Goal: Navigation & Orientation: Find specific page/section

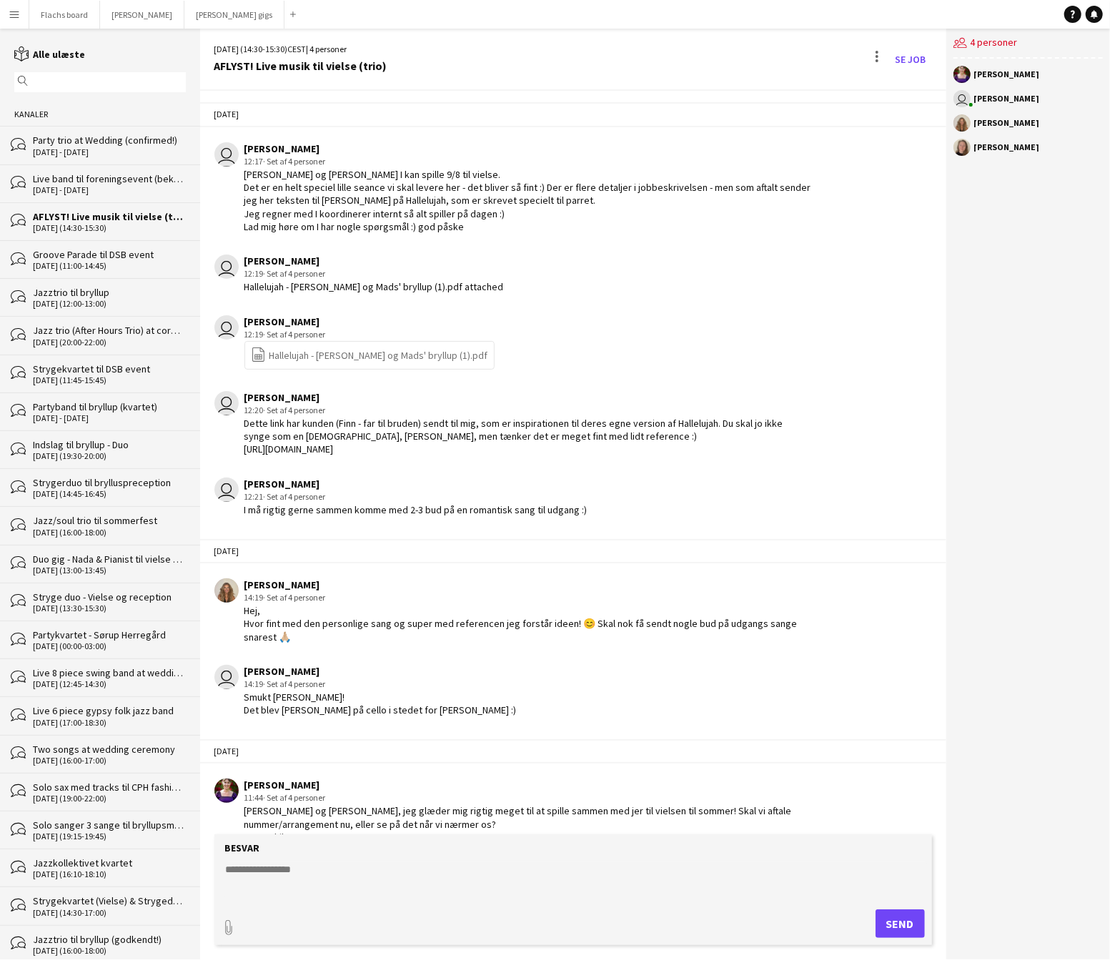
scroll to position [2214, 0]
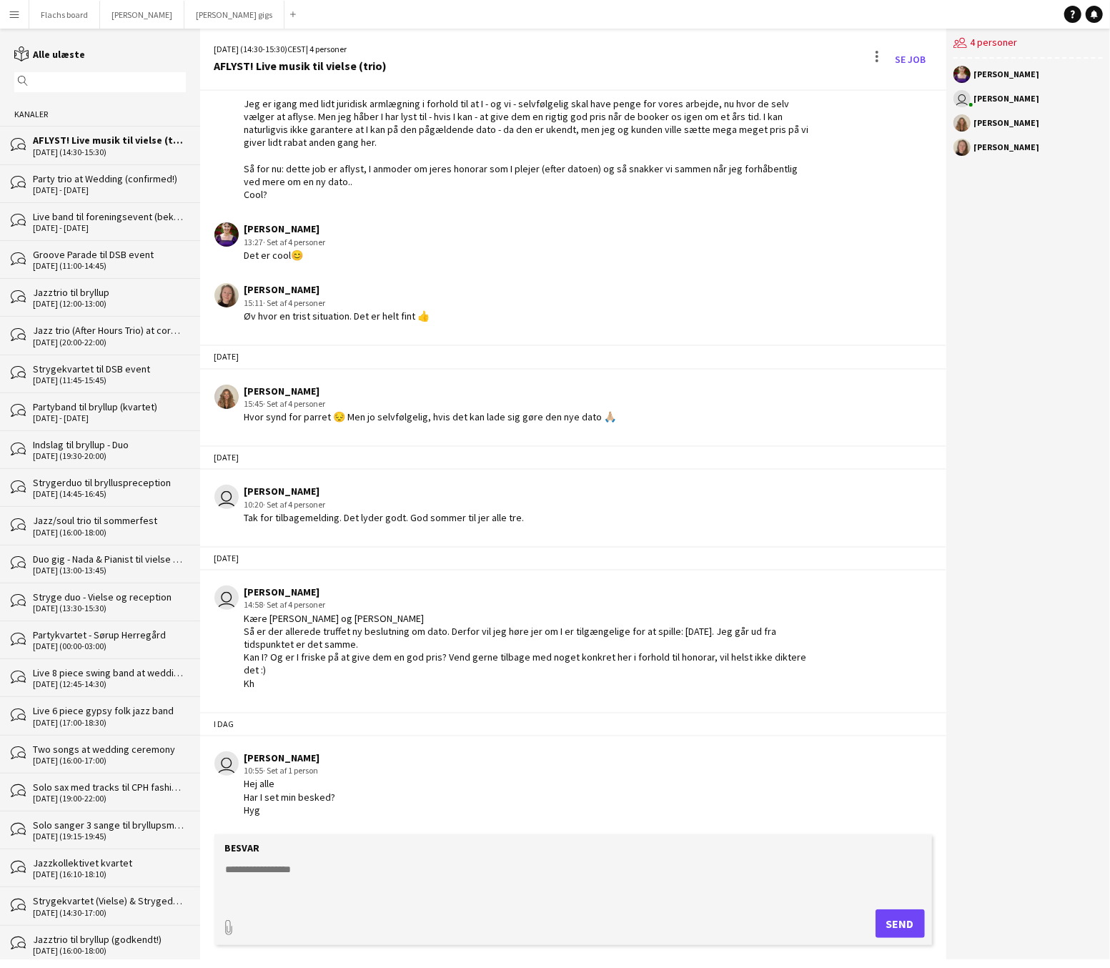
scroll to position [2214, 0]
click at [87, 14] on button "Flachs board Luk" at bounding box center [64, 15] width 71 height 28
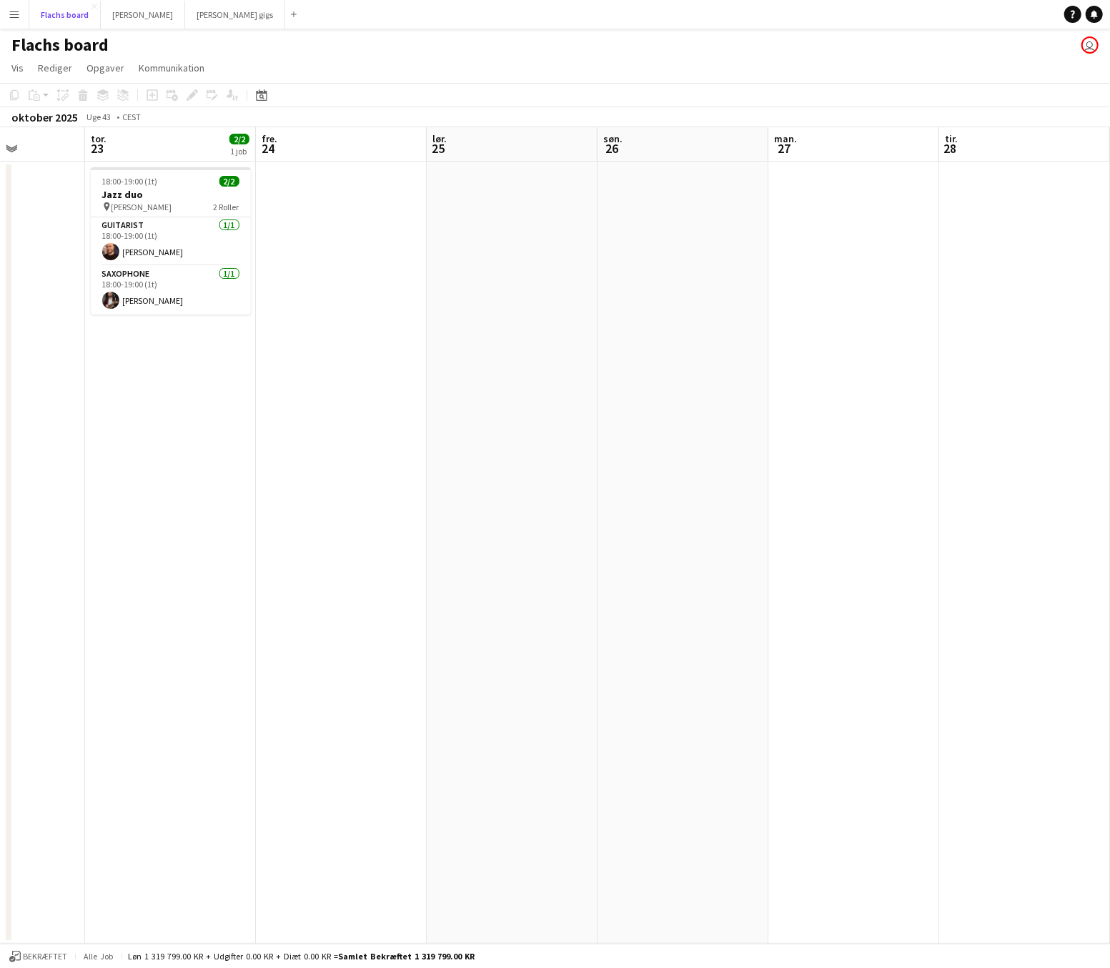
scroll to position [0, 342]
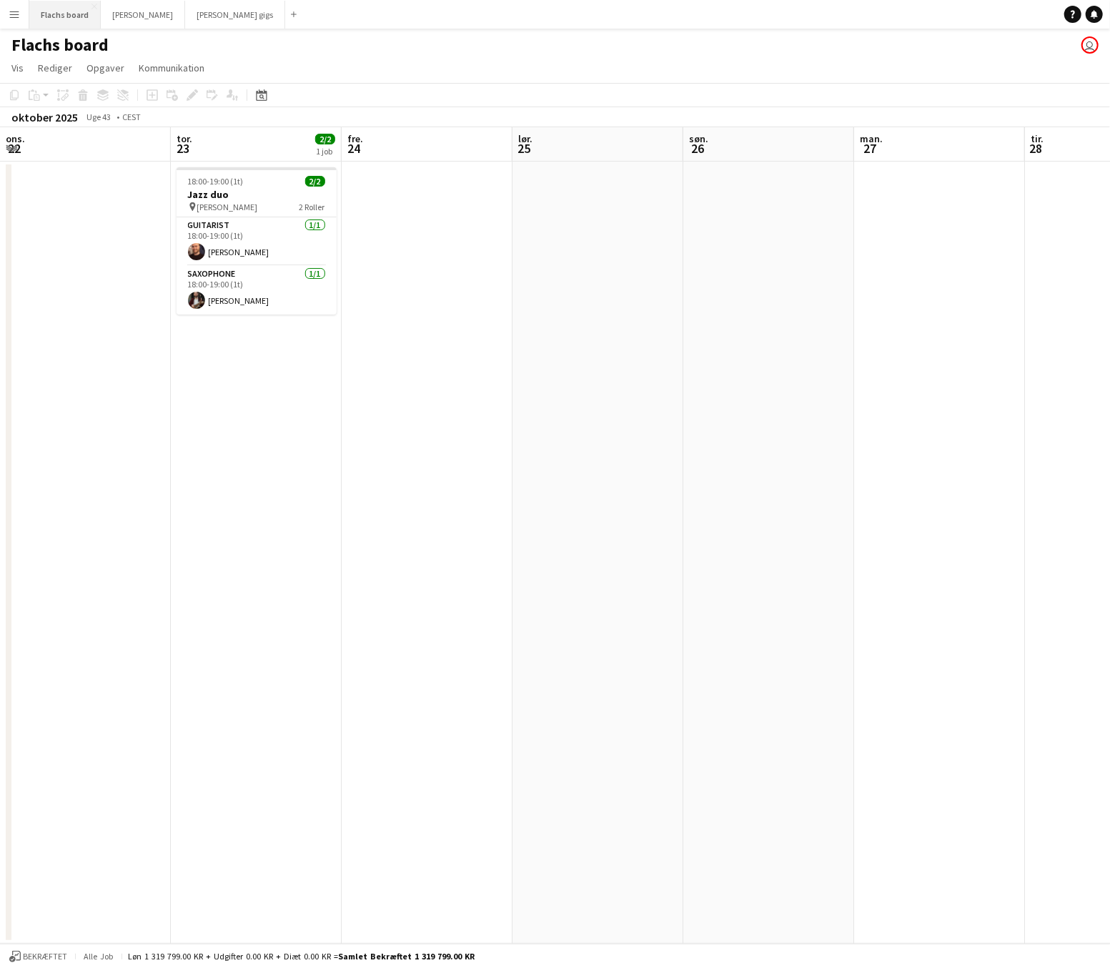
click at [57, 19] on button "Flachs board Luk" at bounding box center [64, 15] width 71 height 28
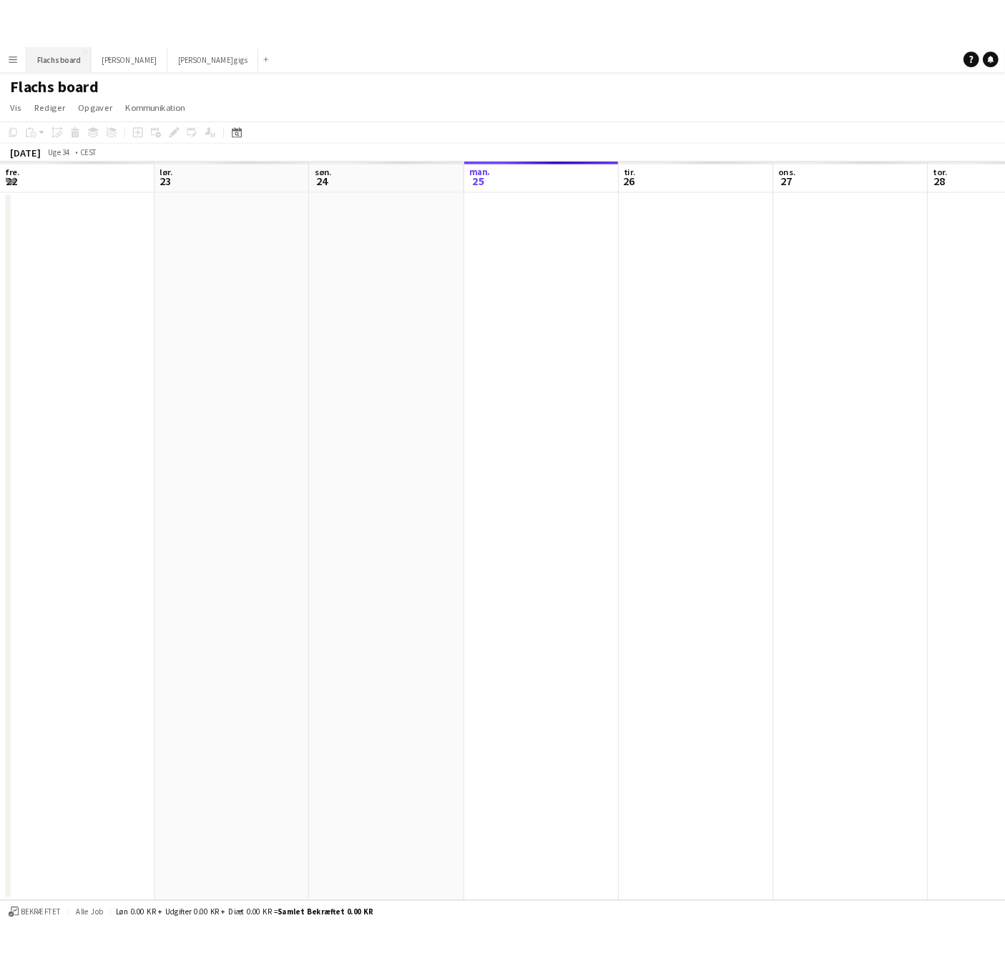
scroll to position [0, 341]
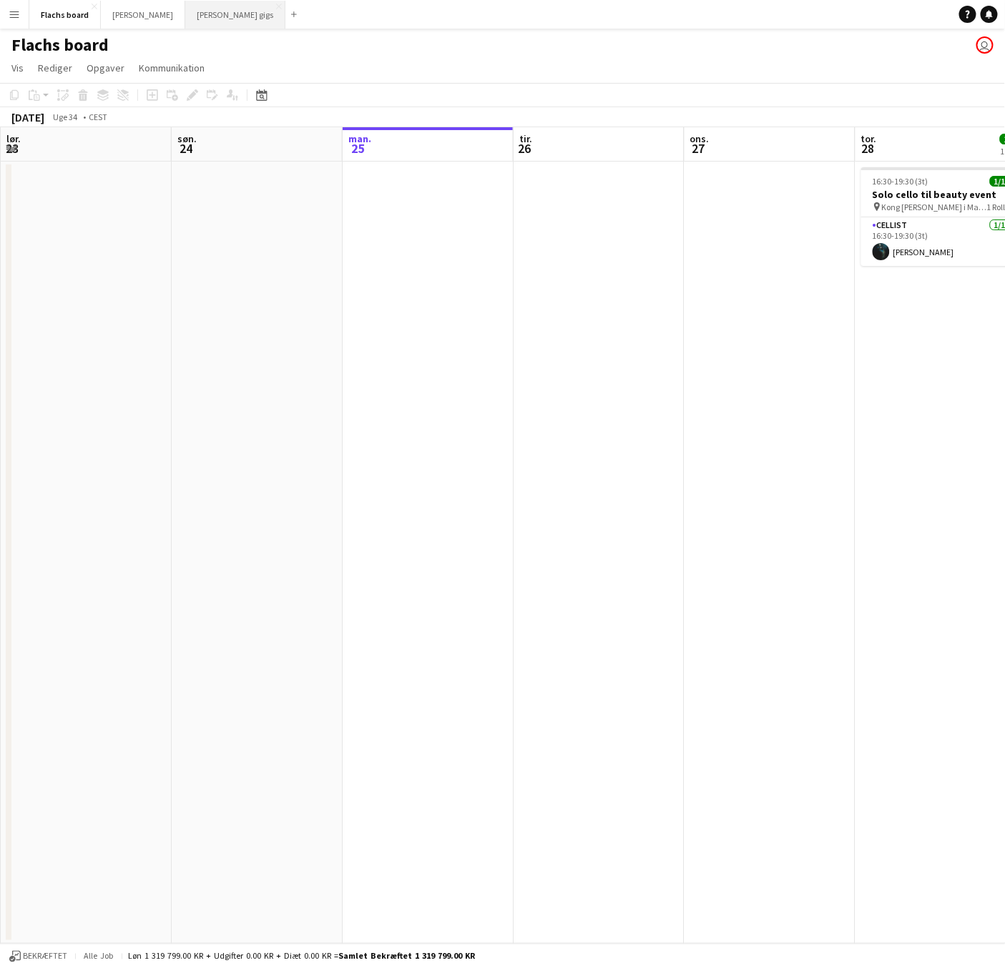
click at [192, 24] on button "[PERSON_NAME] gigs Luk" at bounding box center [235, 15] width 100 height 28
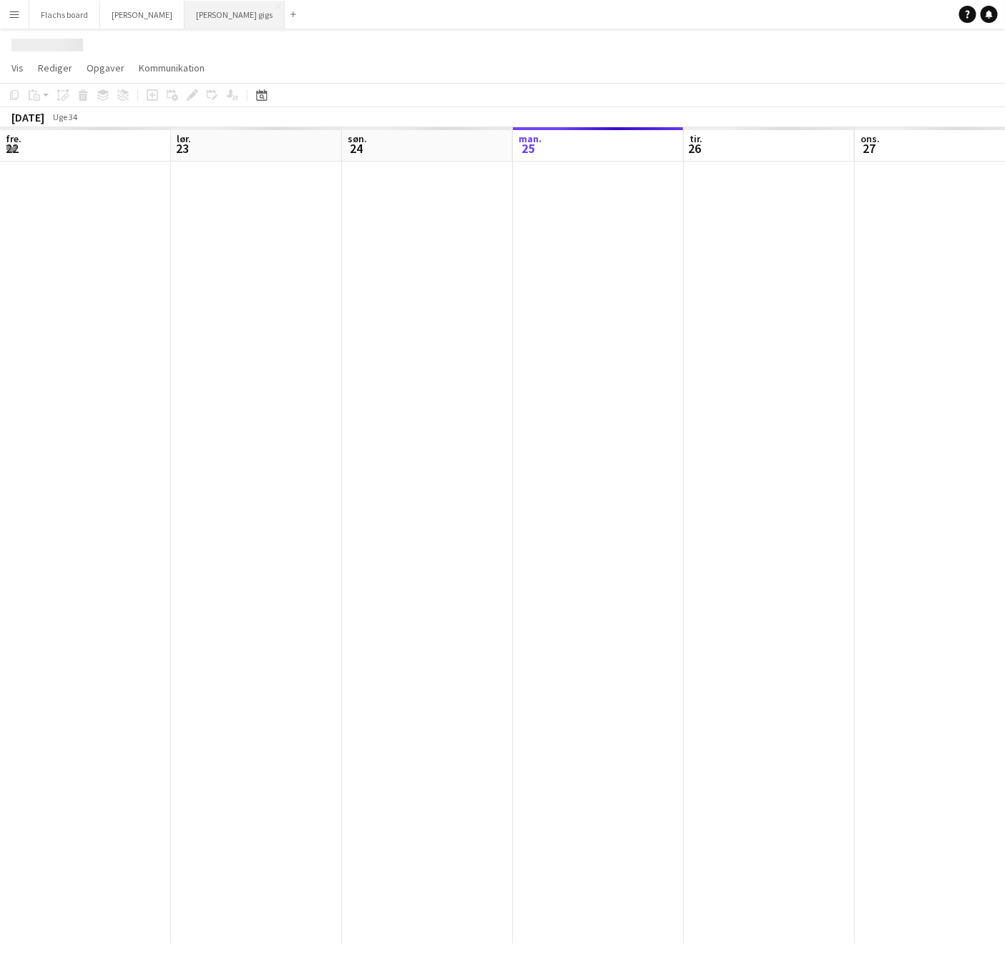
scroll to position [0, 341]
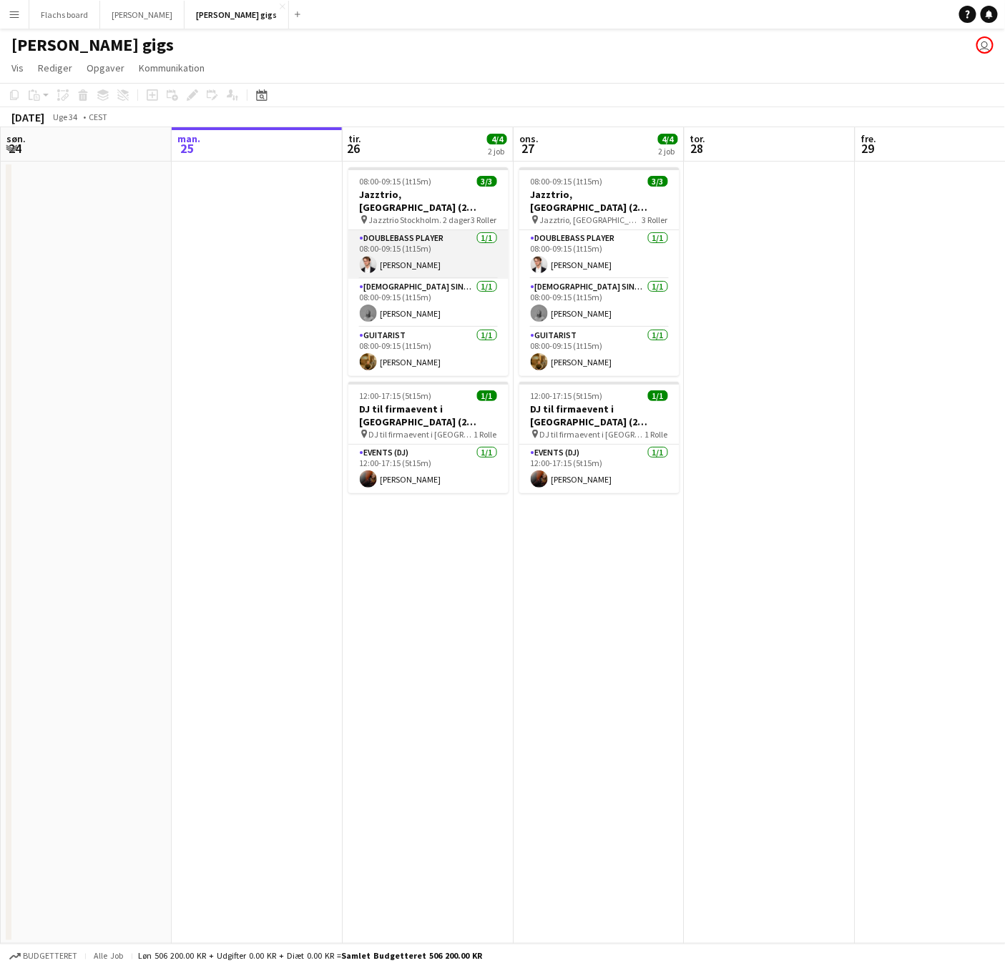
click at [389, 240] on app-card-role "Doublebass Player [DATE] 08:00-09:15 (1t15m) [PERSON_NAME]" at bounding box center [428, 254] width 160 height 49
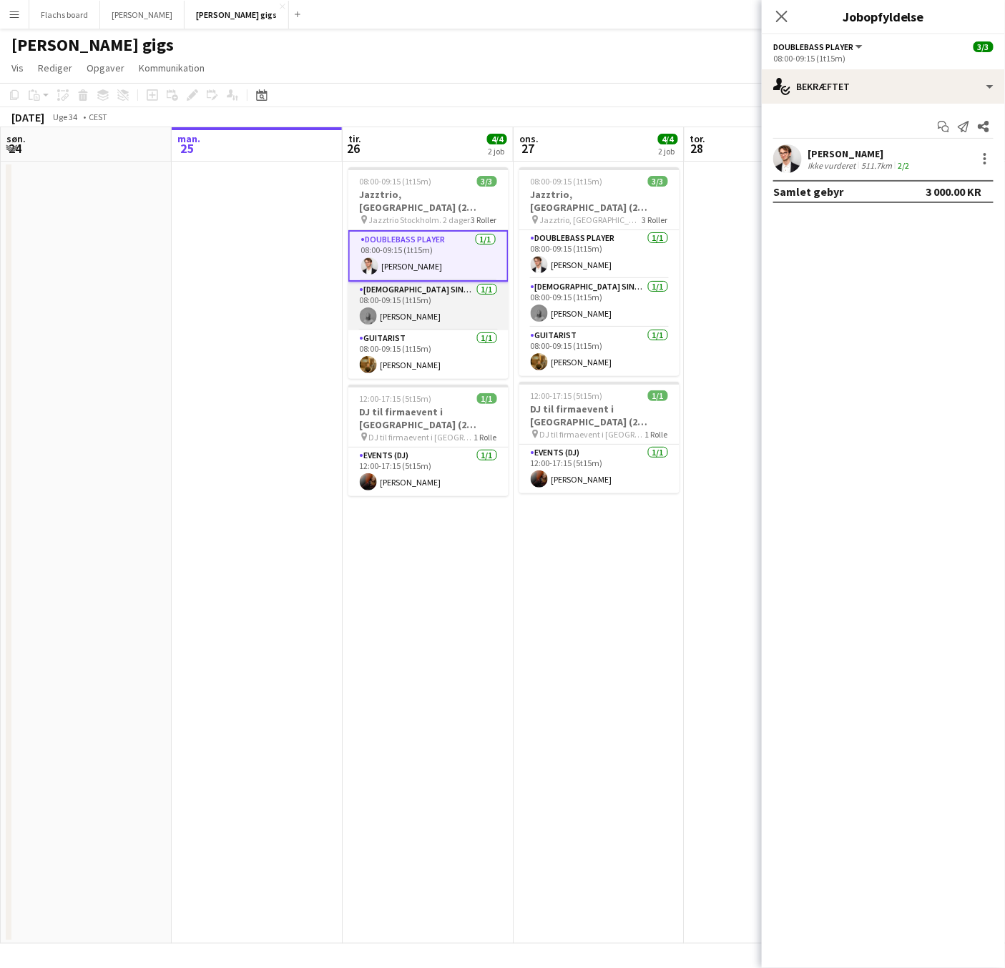
click at [402, 296] on app-card-role "[DEMOGRAPHIC_DATA] Singer [DATE] 08:00-09:15 (1t15m) [PERSON_NAME]" at bounding box center [428, 306] width 160 height 49
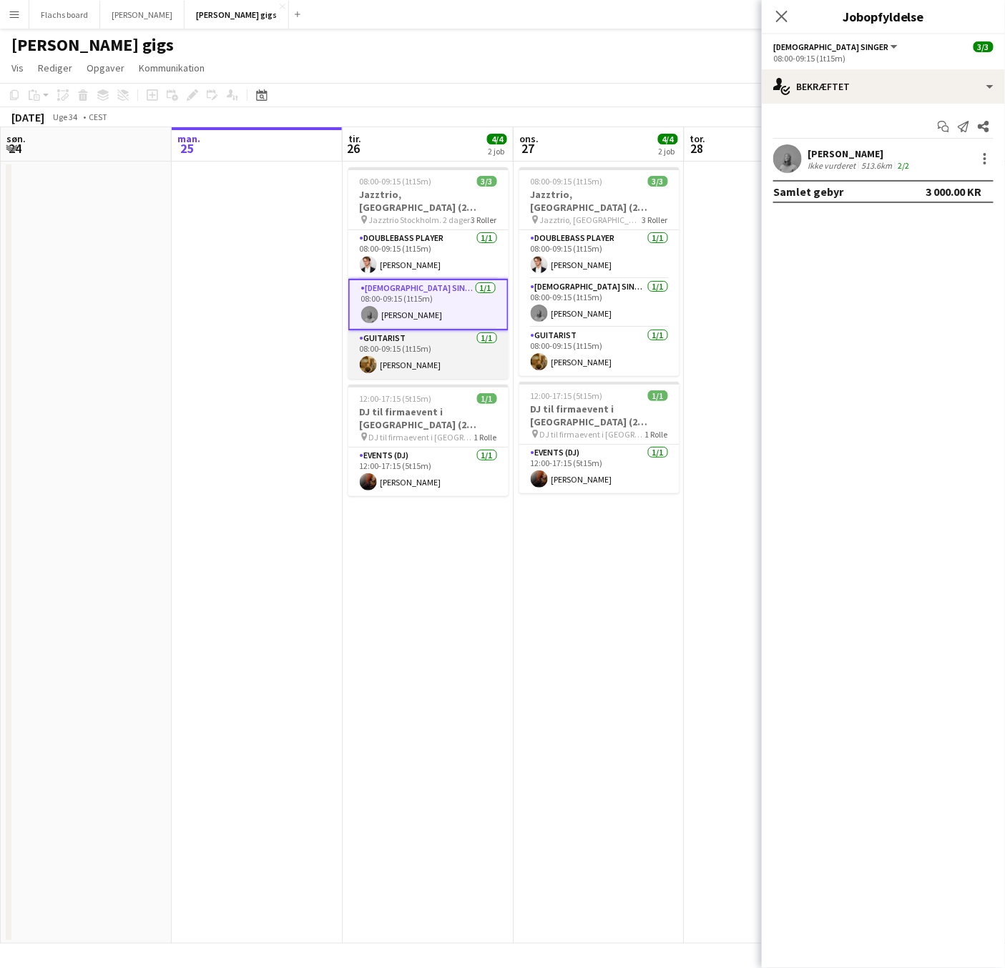
click at [410, 343] on app-card-role "Guitarist [DATE] 08:00-09:15 (1t15m) [PERSON_NAME]" at bounding box center [428, 354] width 160 height 49
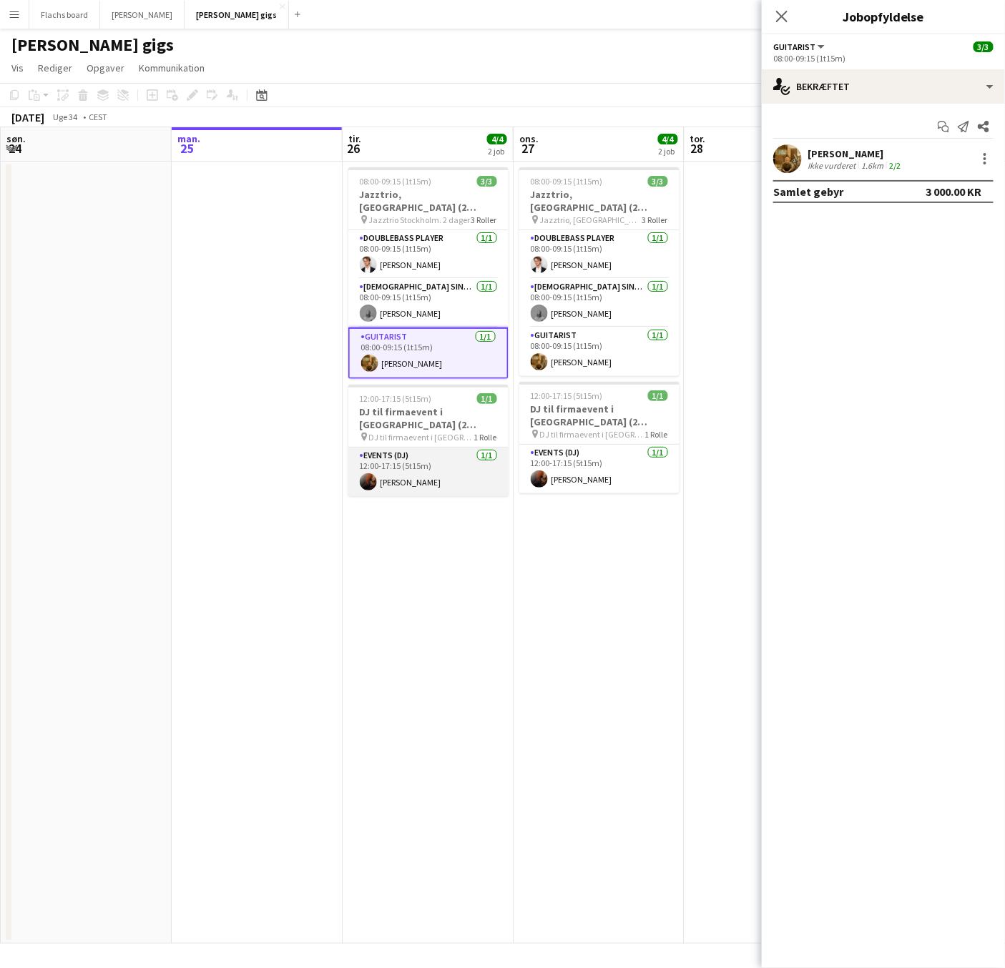
click at [428, 454] on app-card-role "Events (DJ) [DATE] 12:00-17:15 (5t15m) [PERSON_NAME]" at bounding box center [428, 472] width 160 height 49
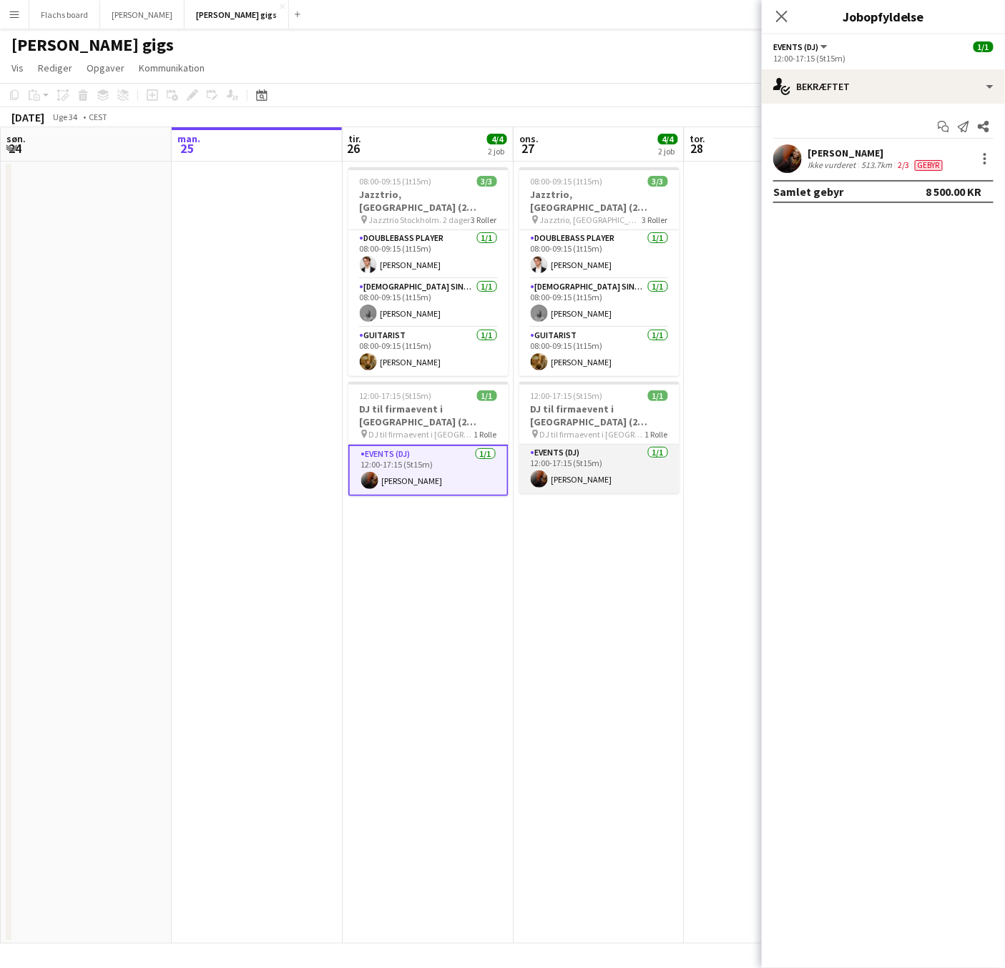
click at [576, 458] on app-card-role "Events (DJ) [DATE] 12:00-17:15 (5t15m) [PERSON_NAME]" at bounding box center [599, 469] width 160 height 49
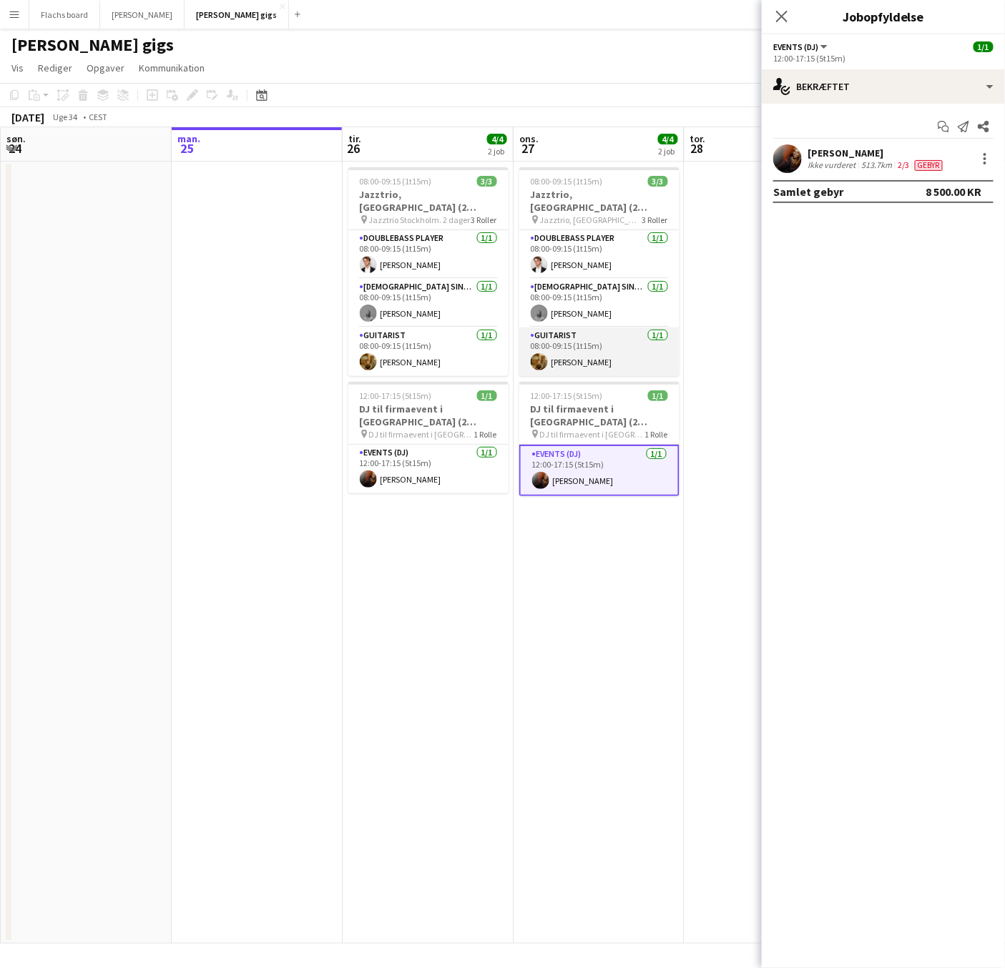
click at [587, 340] on app-card-role "Guitarist [DATE] 08:00-09:15 (1t15m) [PERSON_NAME]" at bounding box center [599, 351] width 160 height 49
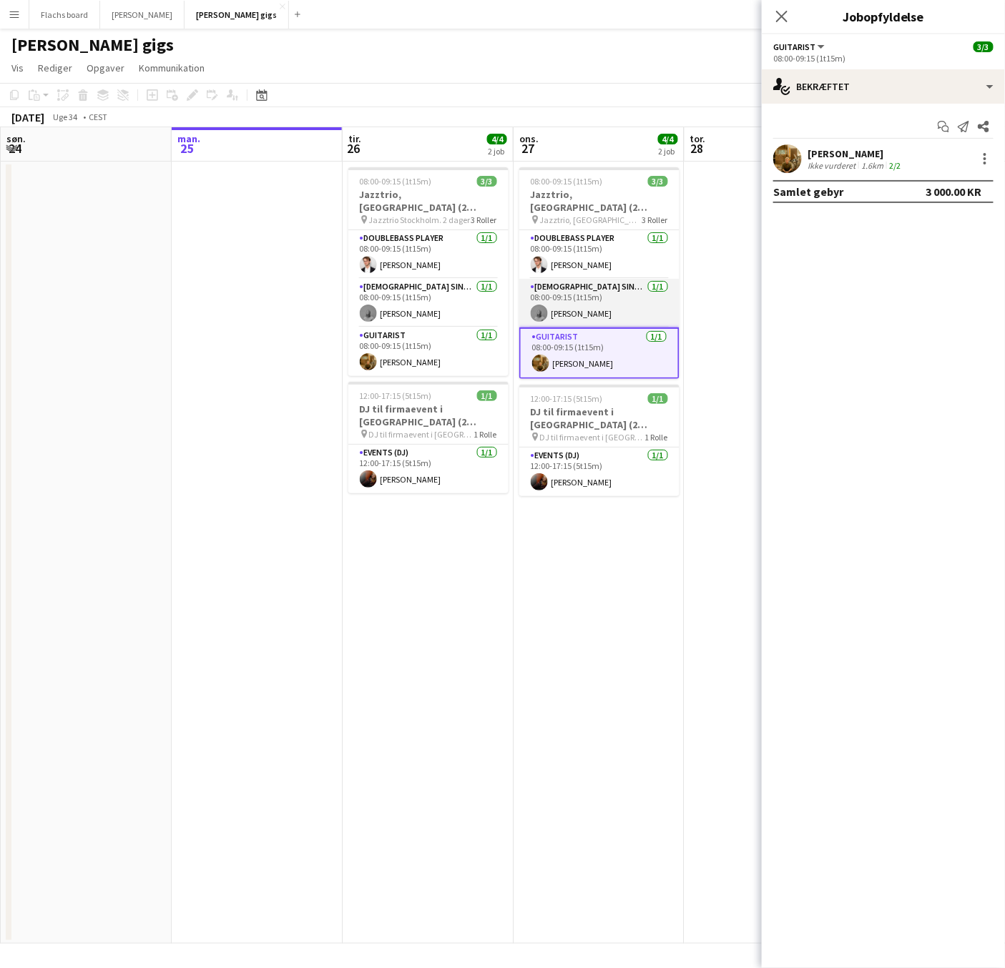
click at [584, 291] on app-card-role "[DEMOGRAPHIC_DATA] Singer [DATE] 08:00-09:15 (1t15m) [PERSON_NAME]" at bounding box center [599, 303] width 160 height 49
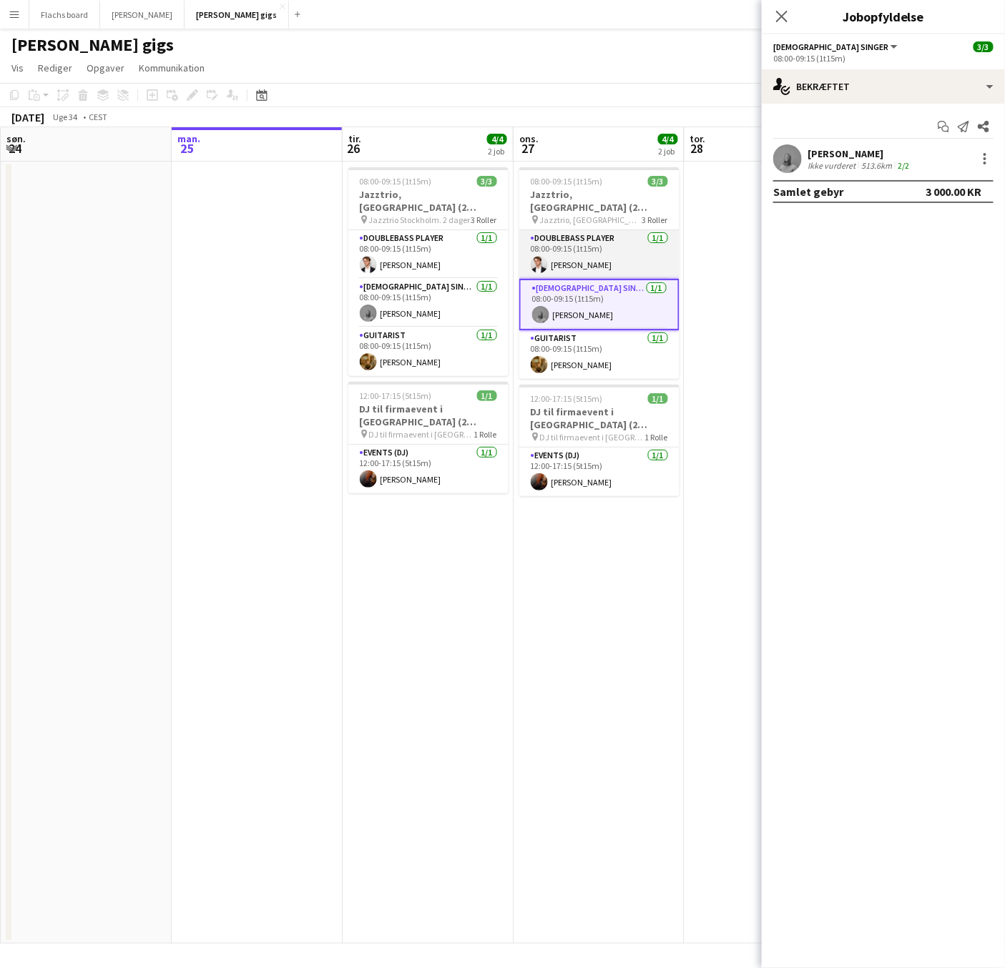
click at [581, 245] on app-card-role "Doublebass Player [DATE] 08:00-09:15 (1t15m) [PERSON_NAME]" at bounding box center [599, 254] width 160 height 49
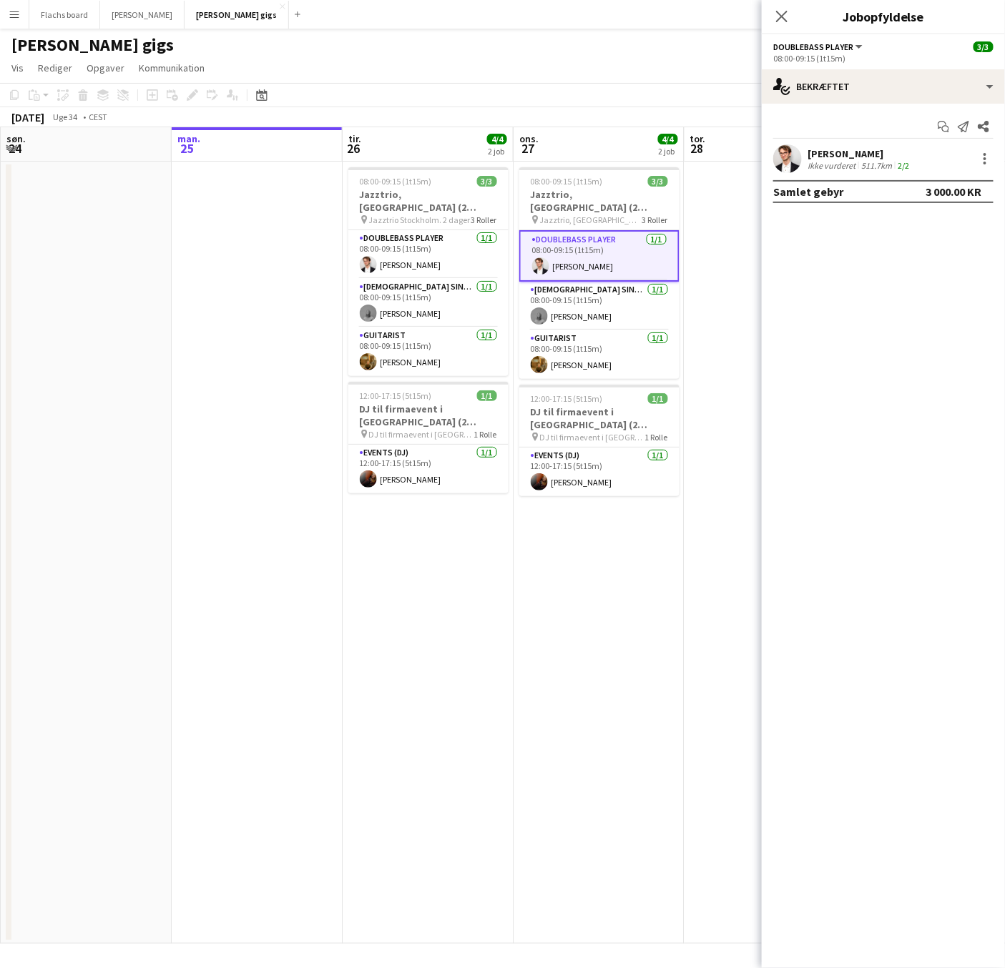
click at [578, 595] on app-date-cell "08:00-09:15 (1t15m) 3/3 Jazztrio, [GEOGRAPHIC_DATA] (2 dager) pin Jazztrio, [GE…" at bounding box center [598, 553] width 171 height 782
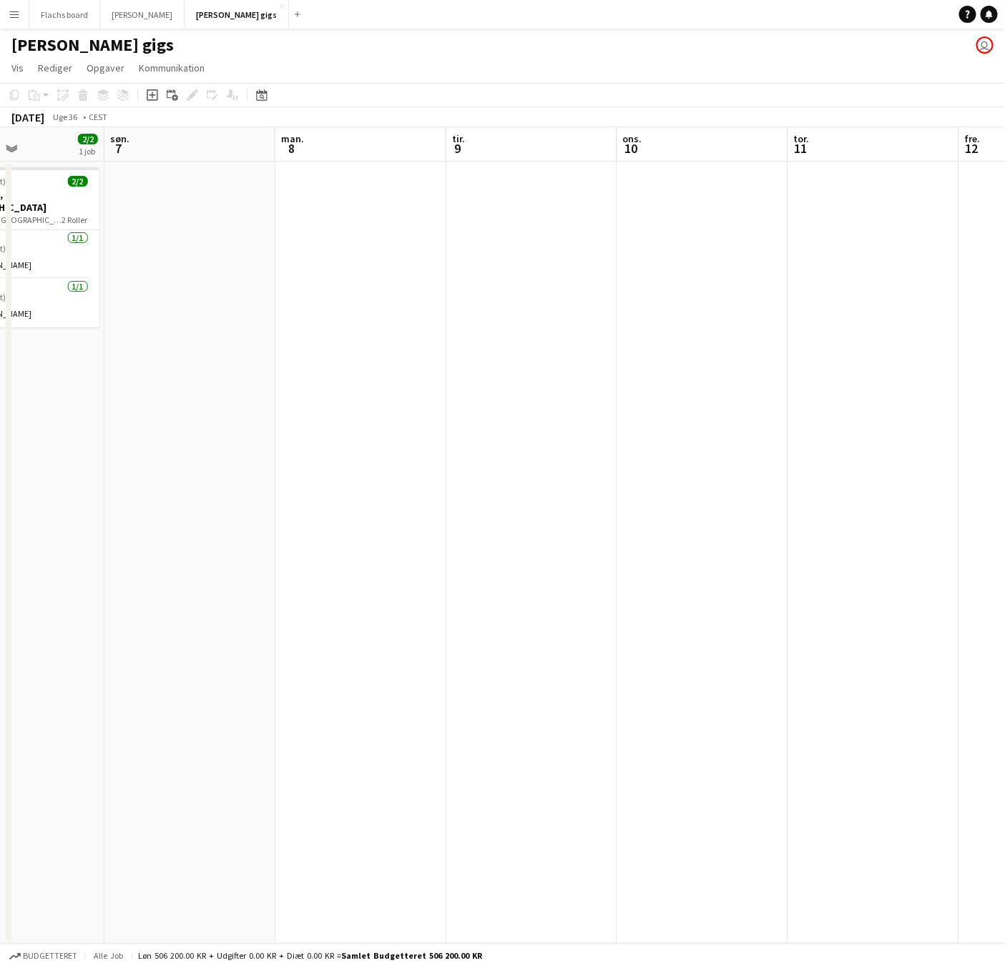
scroll to position [0, 368]
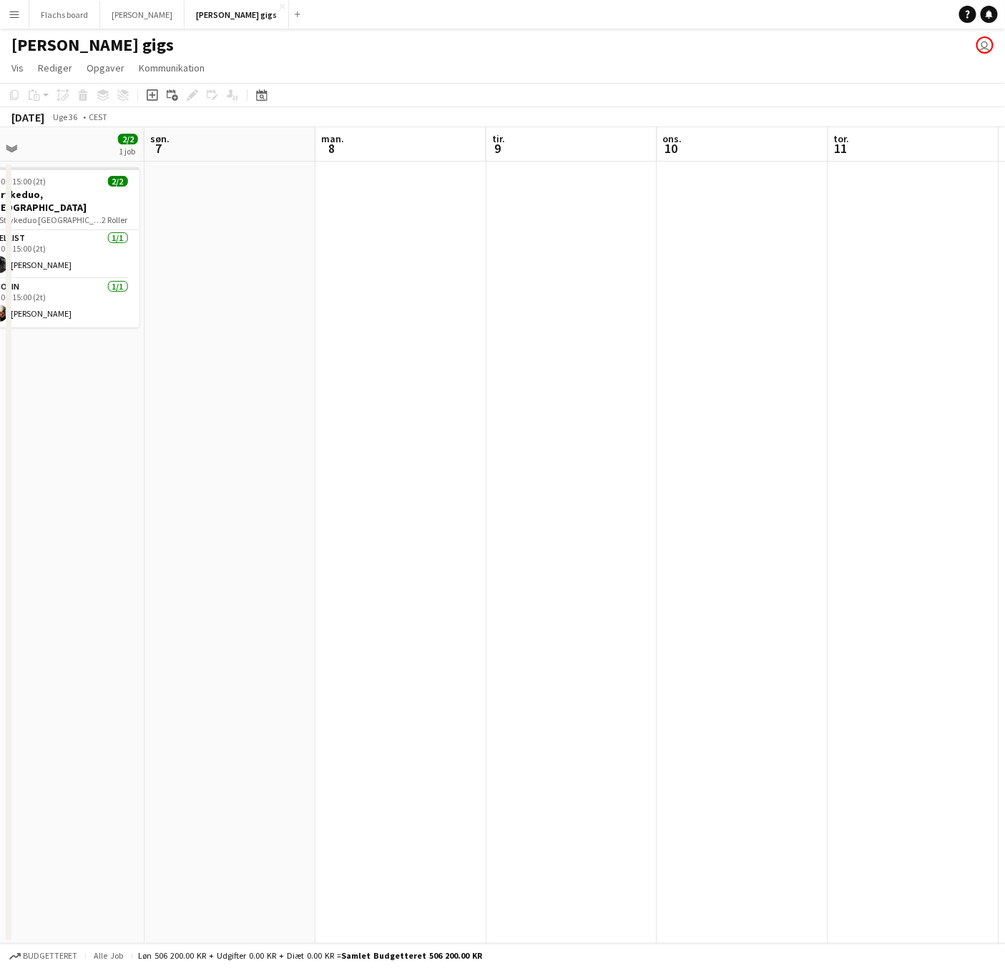
click at [23, 14] on button "Menu" at bounding box center [14, 14] width 29 height 29
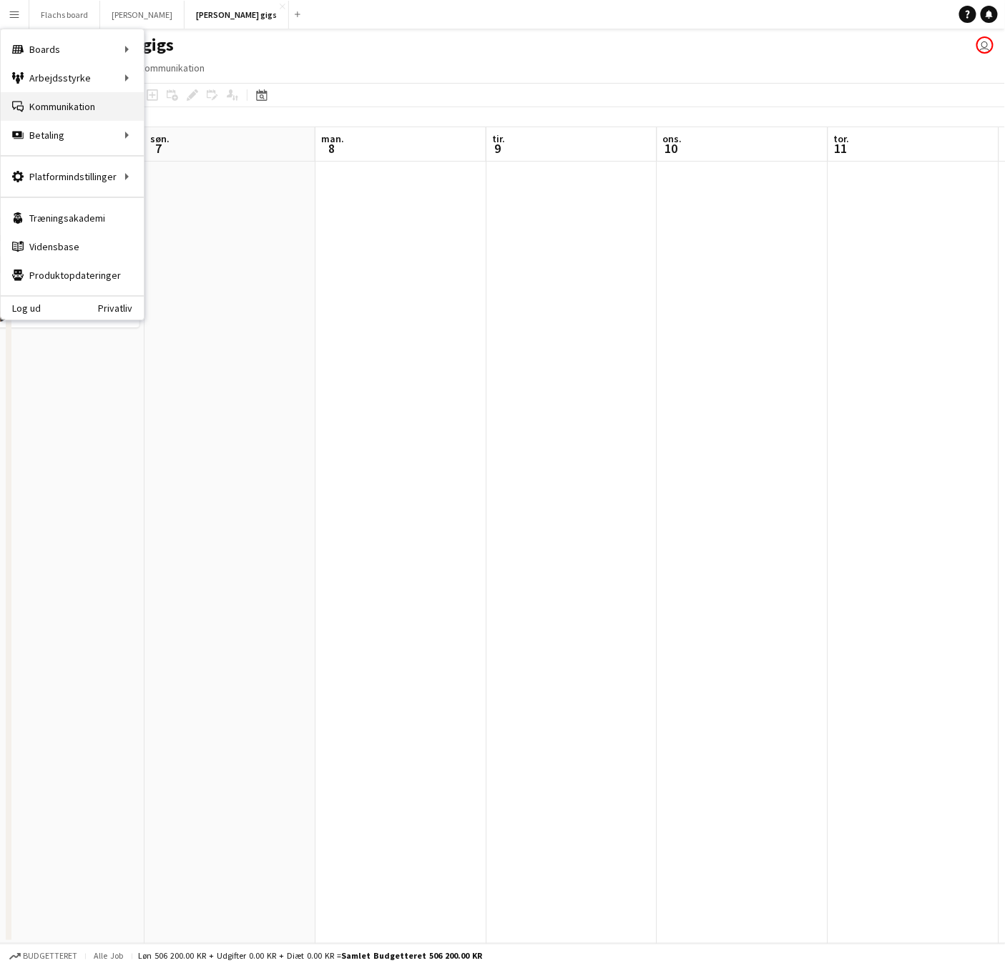
click at [51, 101] on link "Kommunikation Kommunikation" at bounding box center [72, 106] width 143 height 29
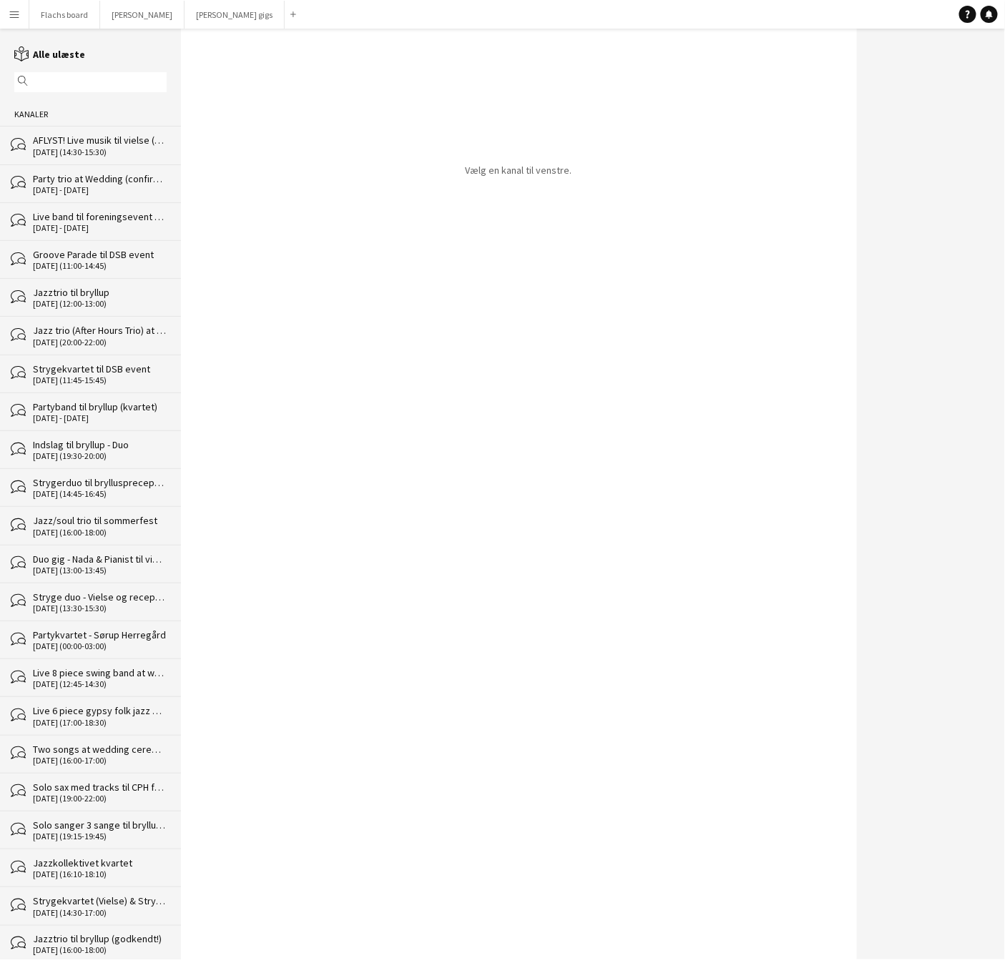
click at [59, 131] on div "bubbles AFLYST! Live musik til vielse (trio) [DATE] (14:30-15:30)" at bounding box center [90, 145] width 181 height 38
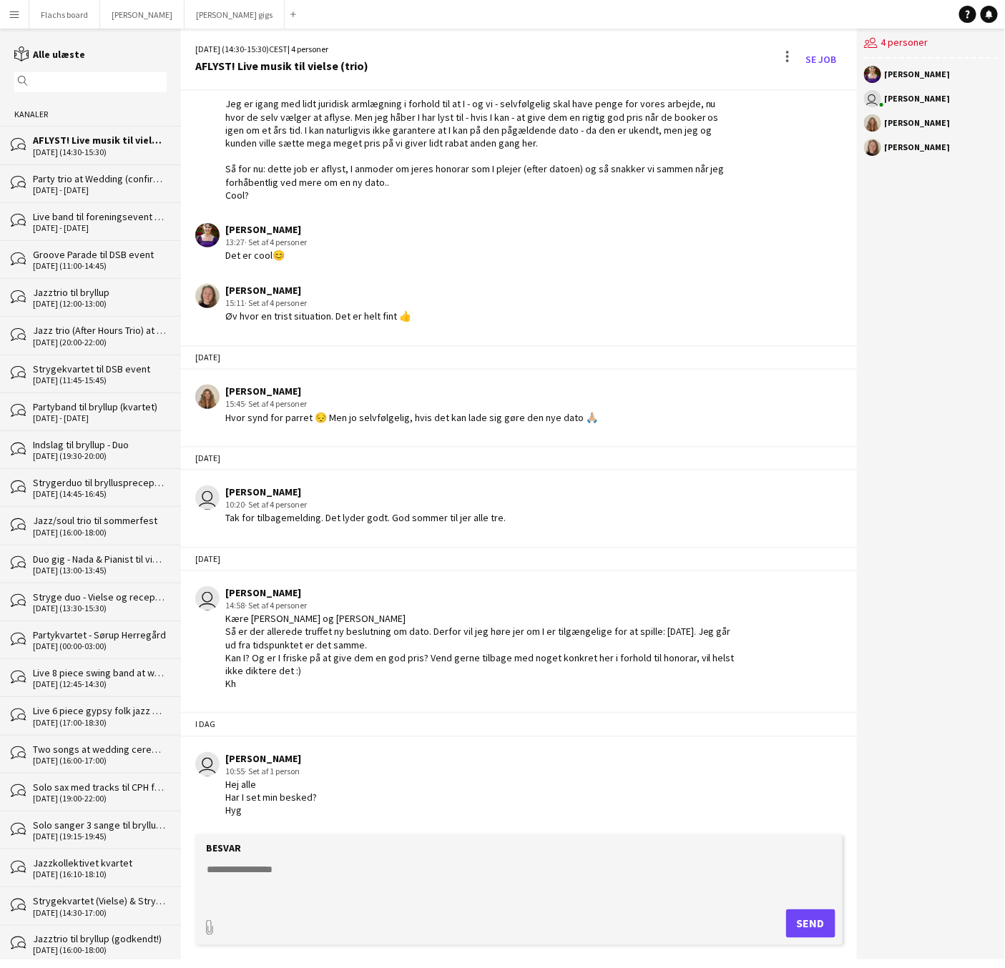
scroll to position [2240, 0]
